Goal: Feedback & Contribution: Contribute content

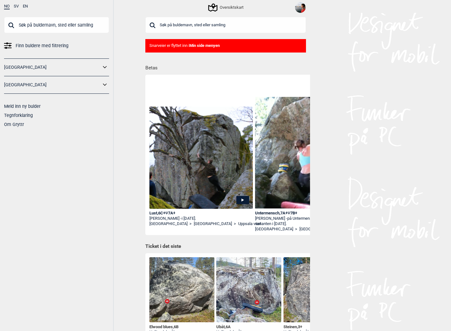
click at [172, 27] on input "text" at bounding box center [225, 25] width 161 height 16
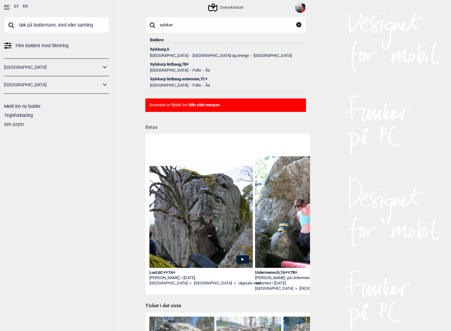
type input "sylskar"
click at [169, 64] on div "Sylskarp listbaug , 7B+" at bounding box center [225, 64] width 151 height 4
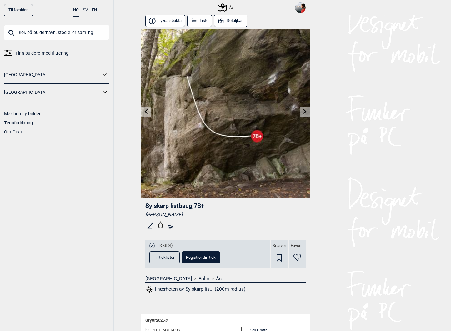
click at [228, 23] on button "Detaljkart" at bounding box center [230, 21] width 33 height 12
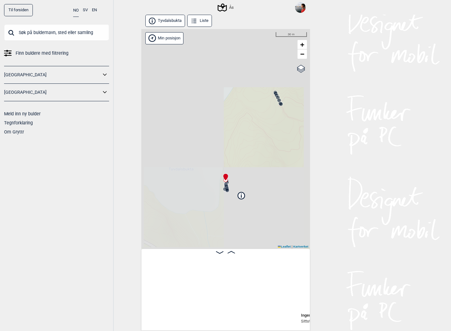
scroll to position [0, 211]
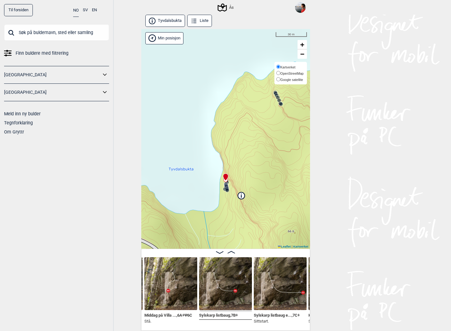
click at [277, 79] on input "Google satellite" at bounding box center [278, 79] width 4 height 4
radio input "true"
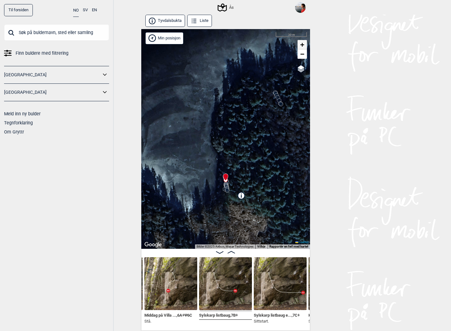
click at [305, 46] on link "+" at bounding box center [301, 44] width 9 height 9
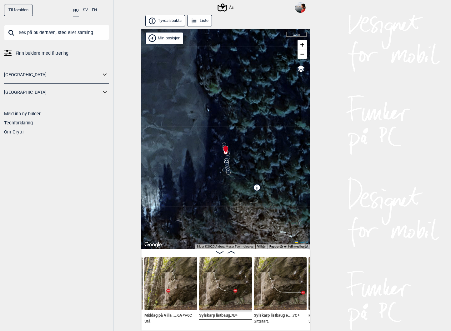
drag, startPoint x: 246, startPoint y: 165, endPoint x: 246, endPoint y: 128, distance: 36.2
click at [246, 128] on div "Ås Brukerens posisjon Min posisjon 10 m + − Kartverket OpenStreetMap Google sat…" at bounding box center [225, 139] width 169 height 220
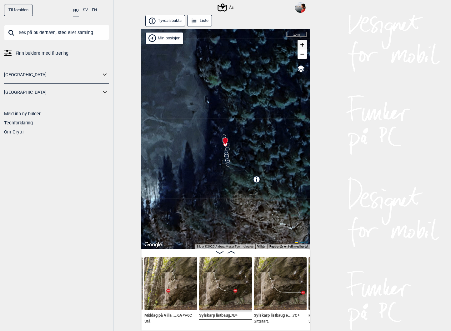
click at [302, 45] on span "+" at bounding box center [302, 45] width 4 height 8
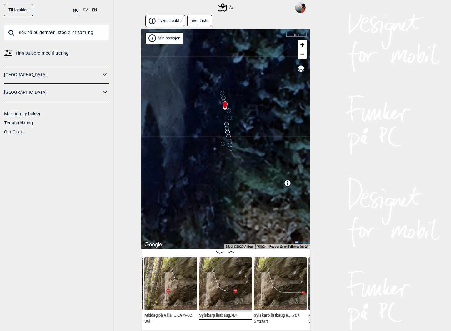
drag, startPoint x: 252, startPoint y: 123, endPoint x: 241, endPoint y: 143, distance: 22.5
click at [241, 143] on div "Ås Brukerens posisjon Min posisjon 5 m + − Kartverket OpenStreetMap Google sate…" at bounding box center [225, 139] width 169 height 220
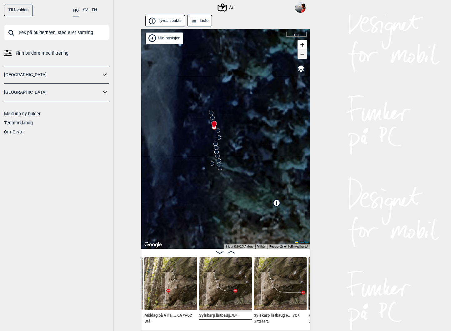
click at [303, 55] on span "−" at bounding box center [302, 54] width 4 height 8
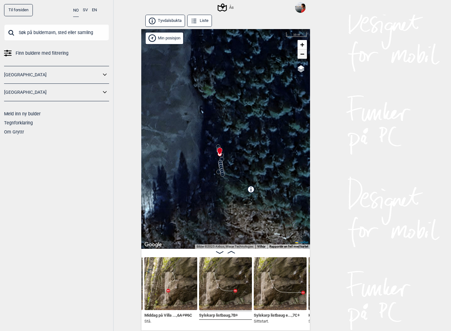
click at [305, 54] on link "−" at bounding box center [301, 53] width 9 height 9
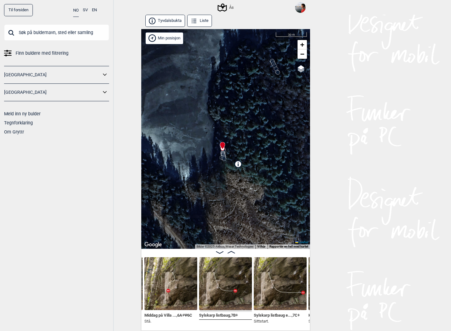
drag, startPoint x: 236, startPoint y: 166, endPoint x: 234, endPoint y: 125, distance: 40.9
click at [234, 125] on div "Ås Brukerens posisjon Min posisjon 30 m + − Kartverket OpenStreetMap Google sat…" at bounding box center [225, 139] width 169 height 220
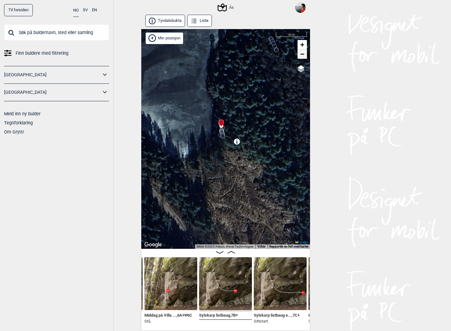
click at [302, 55] on span "−" at bounding box center [302, 54] width 4 height 8
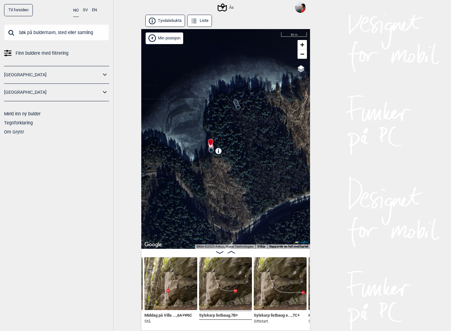
drag, startPoint x: 256, startPoint y: 153, endPoint x: 243, endPoint y: 145, distance: 15.3
click at [243, 145] on div "Ås Brukerens posisjon Min posisjon 50 m + − Kartverket OpenStreetMap Google sat…" at bounding box center [225, 139] width 169 height 220
click at [303, 46] on span "+" at bounding box center [302, 45] width 4 height 8
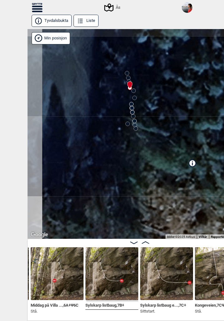
drag, startPoint x: 110, startPoint y: 94, endPoint x: 149, endPoint y: 108, distance: 42.1
click at [149, 108] on div "Ås Brukerens posisjon Min posisjon 5 m + − Kartverket OpenStreetMap Google sate…" at bounding box center [139, 134] width 224 height 210
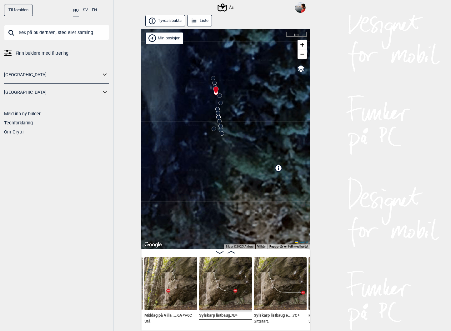
click at [65, 30] on input "text" at bounding box center [56, 32] width 105 height 16
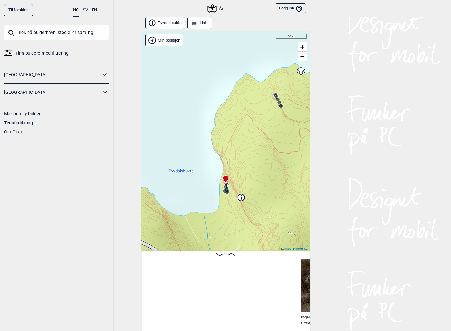
scroll to position [0, 211]
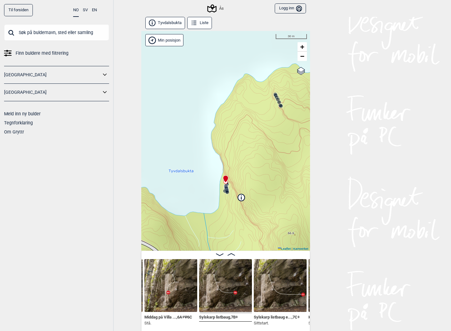
click at [47, 34] on input "text" at bounding box center [56, 32] width 105 height 16
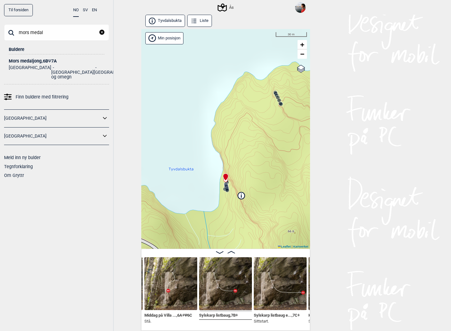
type input "mors medal"
click at [33, 61] on div "Mors medaljong , 6B Ψ 7A" at bounding box center [57, 61] width 96 height 5
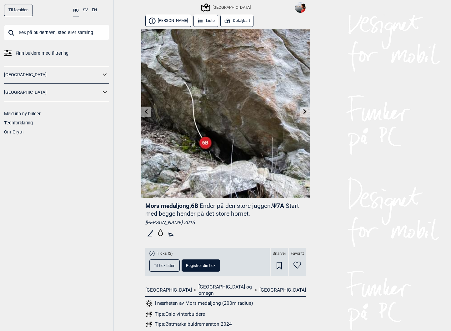
click at [204, 265] on span "Registrer din tick" at bounding box center [201, 265] width 30 height 4
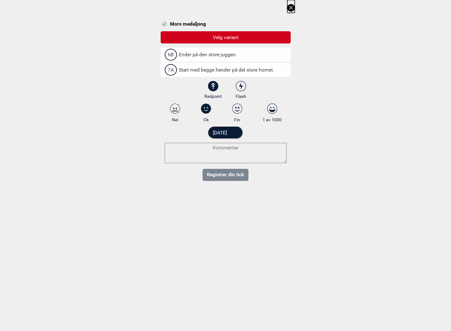
click at [192, 55] on span "Ender på den store juggen." at bounding box center [205, 55] width 64 height 6
click at [169, 55] on input "6B Ender på den store juggen." at bounding box center [167, 54] width 4 height 4
select select "92"
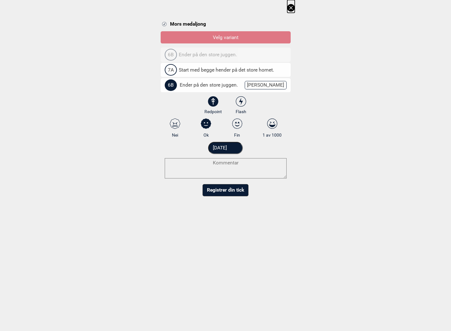
click at [240, 102] on icon at bounding box center [240, 101] width 11 height 10
click at [240, 103] on input "Flash" at bounding box center [241, 105] width 4 height 4
radio input "true"
click at [224, 191] on button "Registrer din tick" at bounding box center [225, 190] width 46 height 12
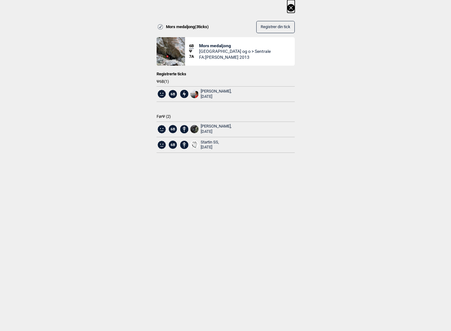
click at [292, 6] on icon at bounding box center [290, 7] width 3 height 3
